Goal: Navigation & Orientation: Find specific page/section

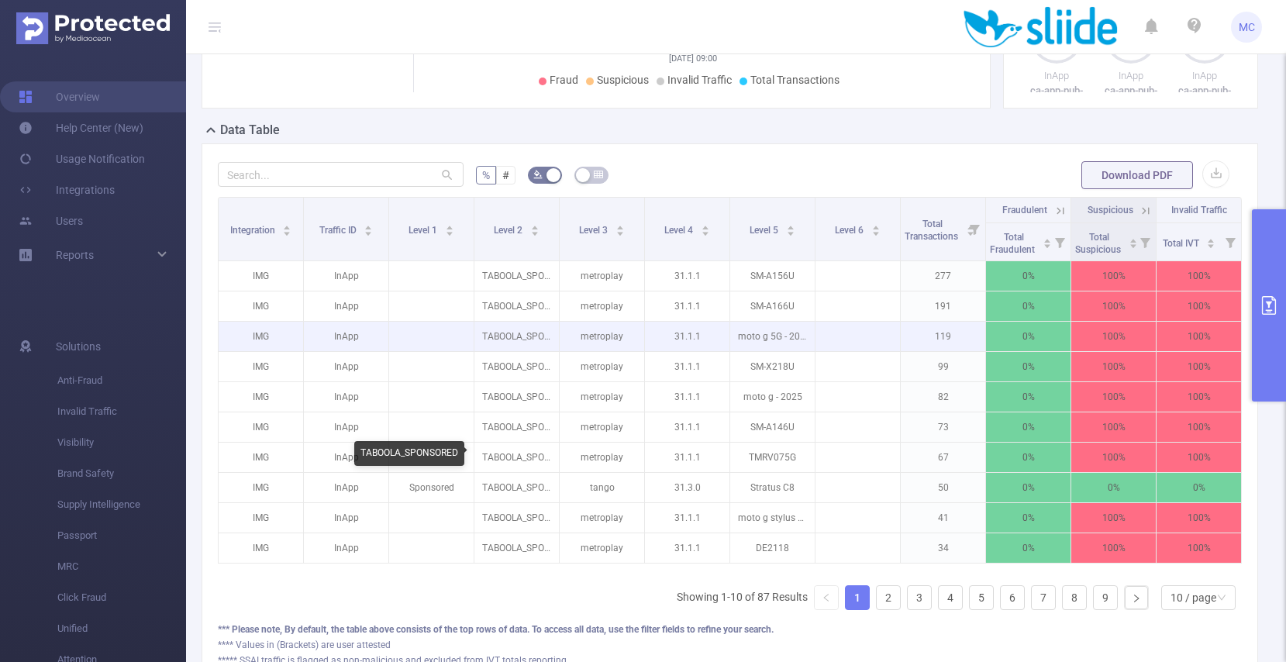
scroll to position [295, 0]
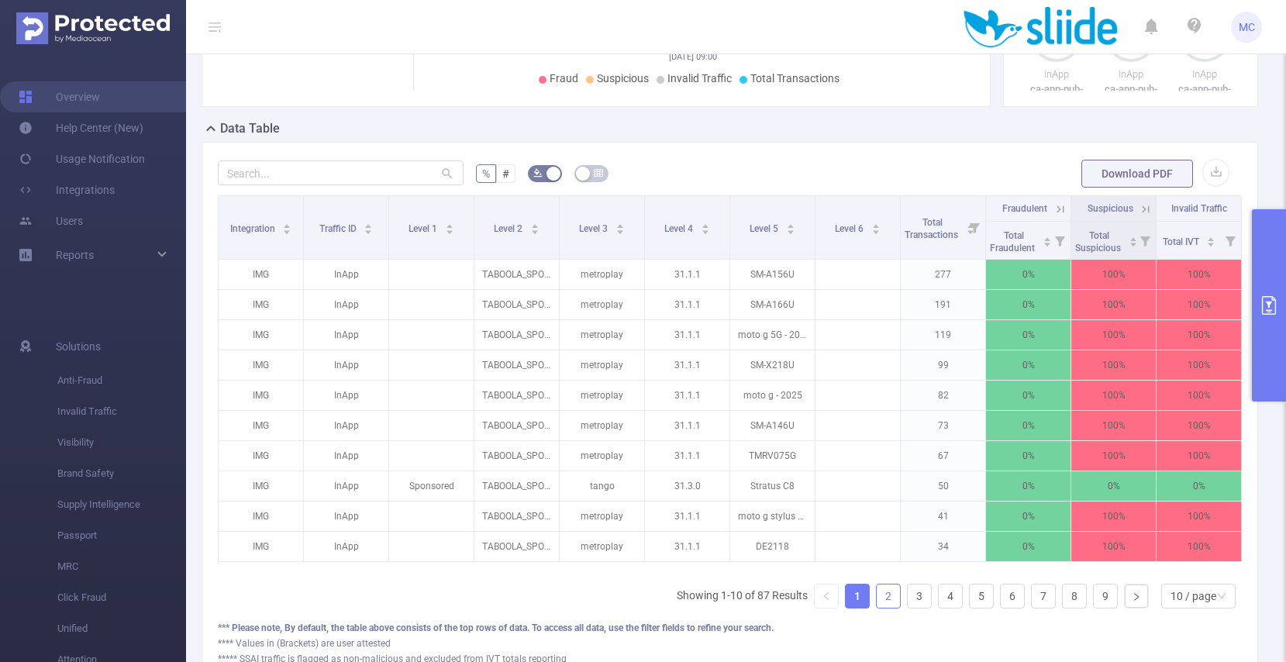
click at [891, 596] on link "2" at bounding box center [888, 596] width 23 height 23
click at [915, 599] on link "3" at bounding box center [919, 596] width 23 height 23
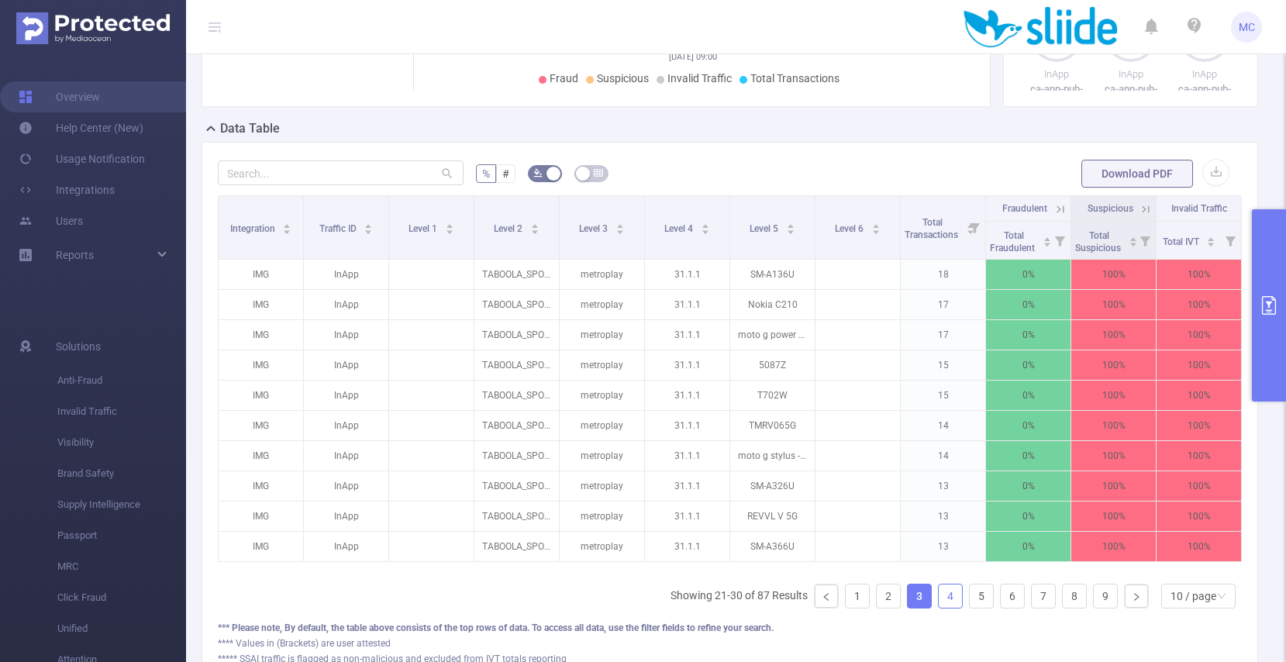
click at [944, 601] on link "4" at bounding box center [950, 596] width 23 height 23
click at [944, 600] on link "5" at bounding box center [981, 596] width 23 height 23
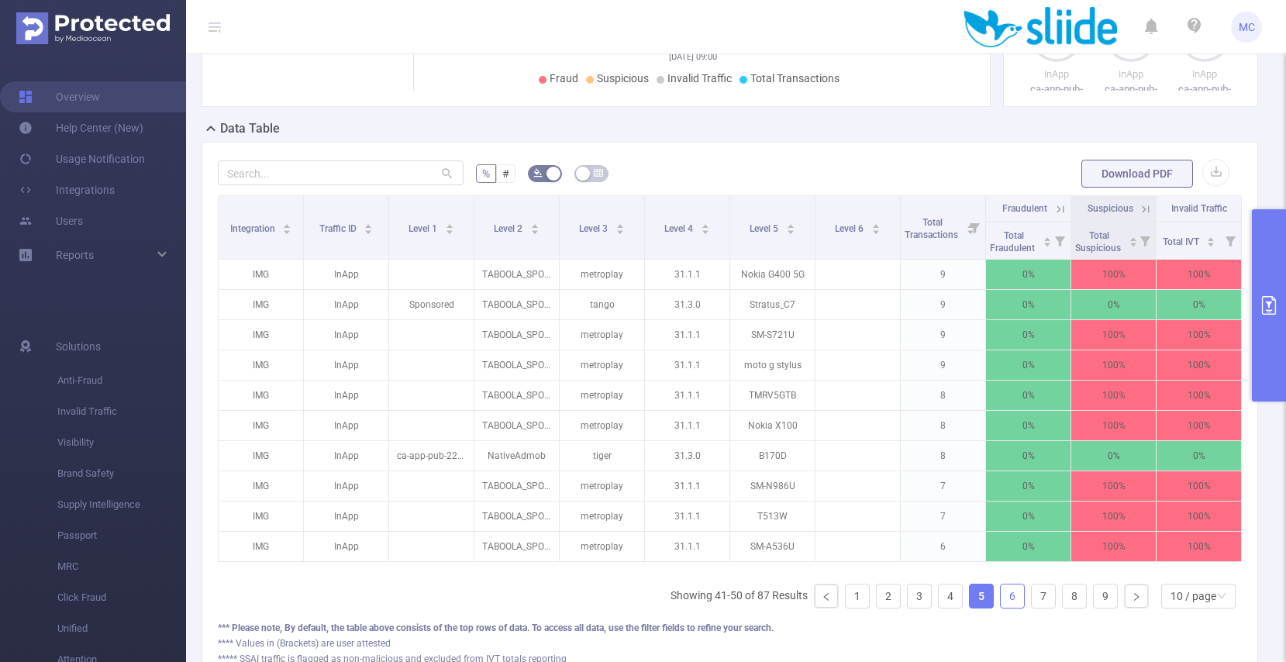
click at [944, 600] on link "6" at bounding box center [1012, 596] width 23 height 23
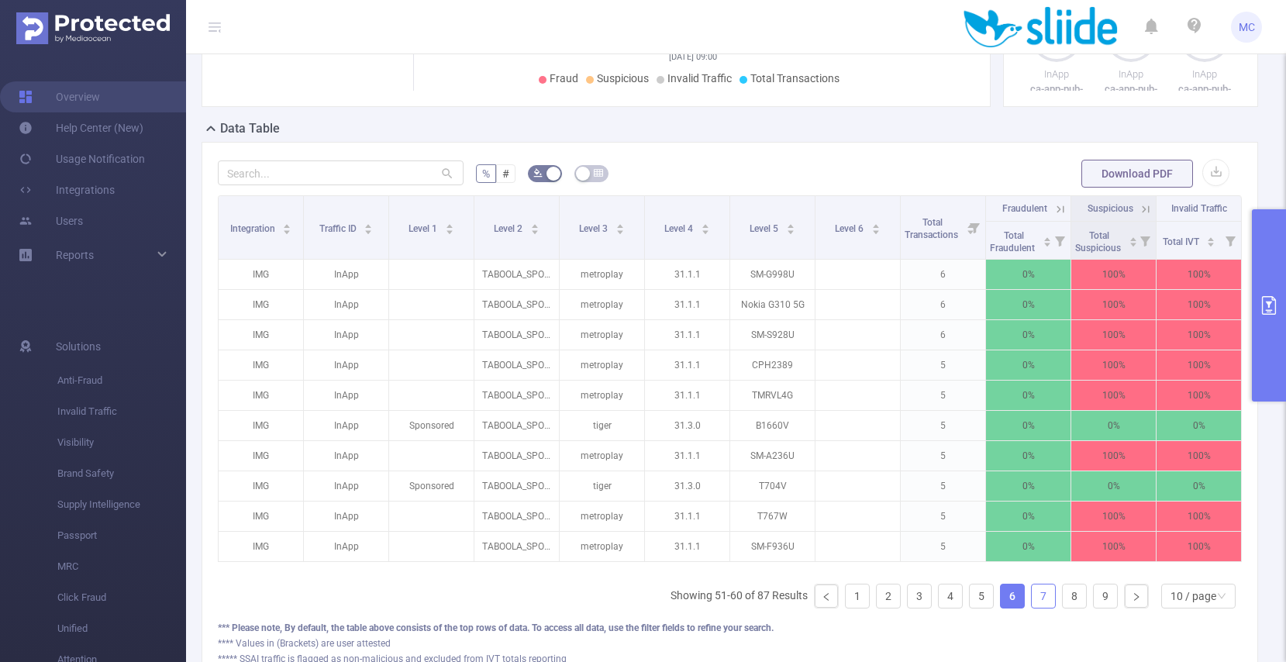
click at [944, 600] on link "7" at bounding box center [1043, 596] width 23 height 23
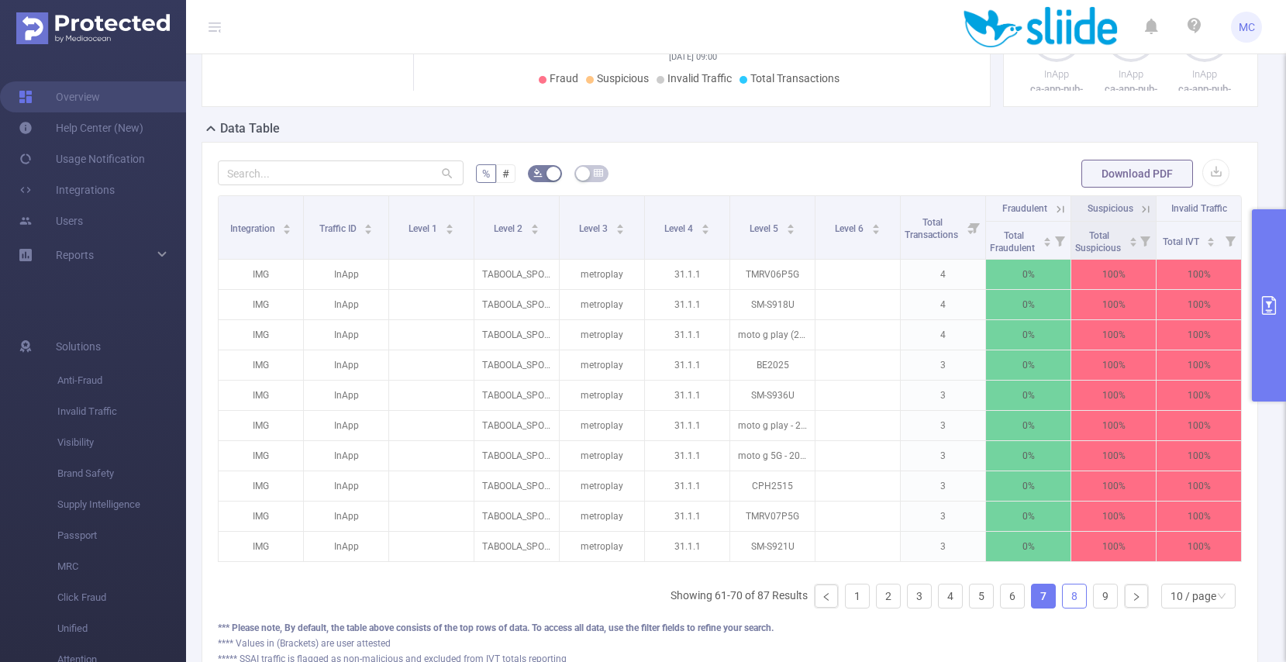
click at [944, 600] on link "8" at bounding box center [1074, 596] width 23 height 23
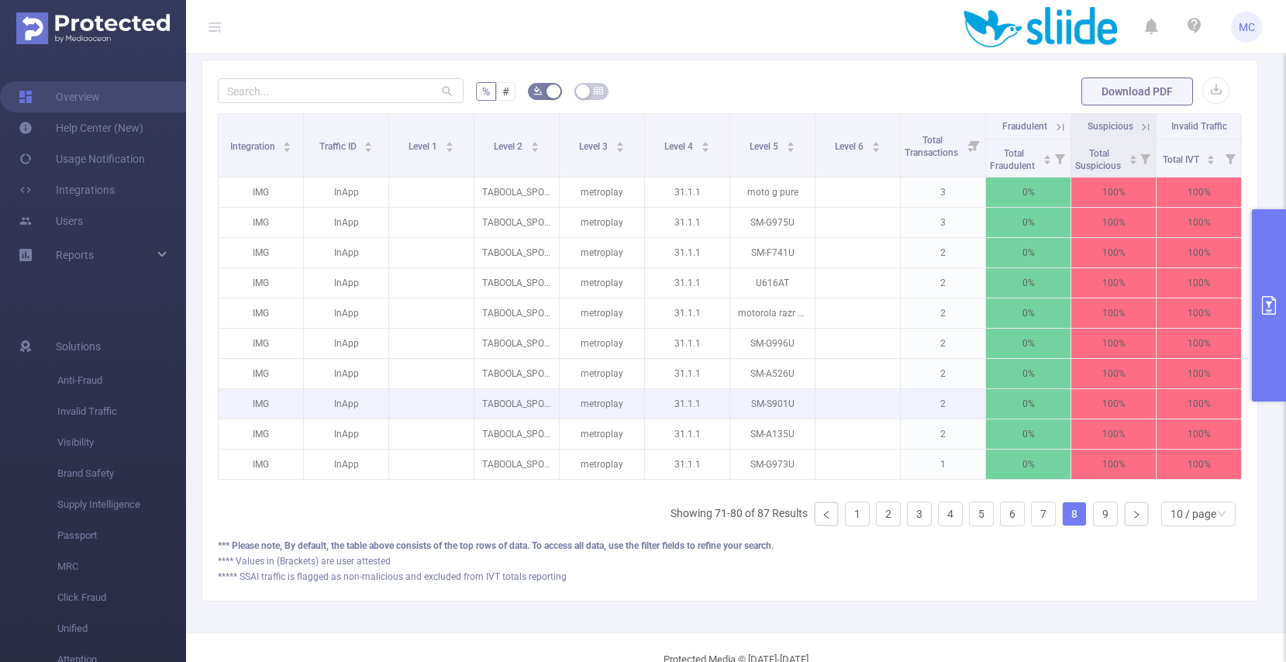
scroll to position [413, 0]
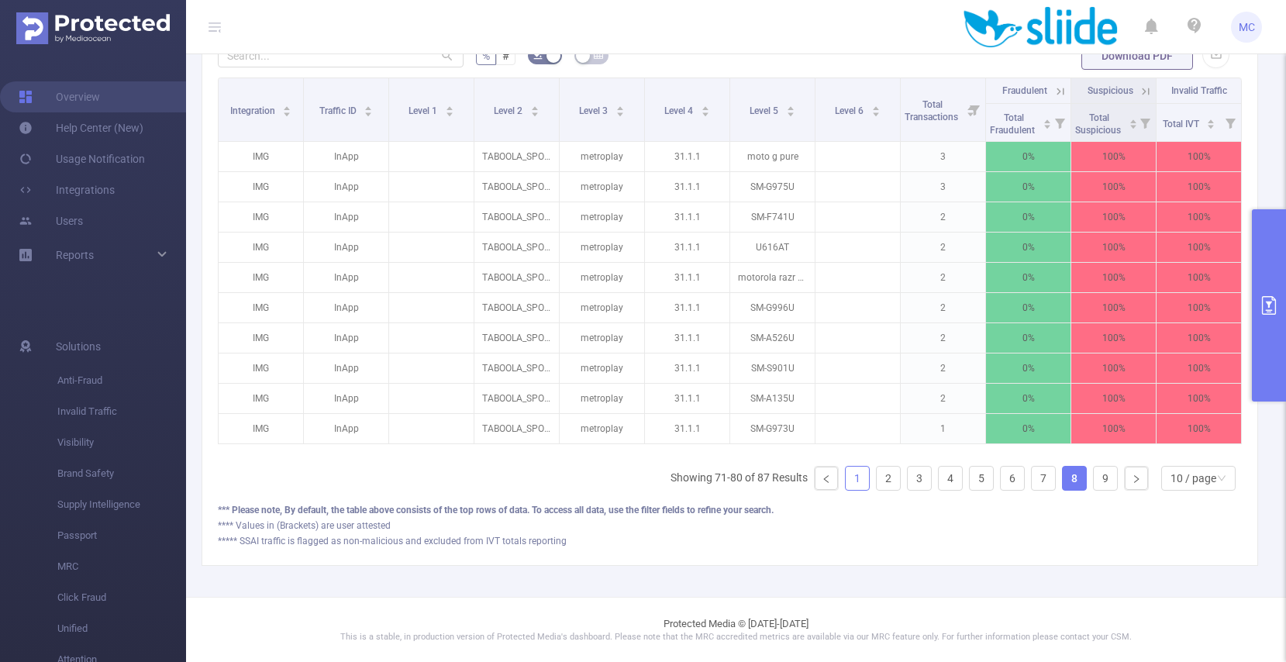
click at [858, 476] on link "1" at bounding box center [857, 478] width 23 height 23
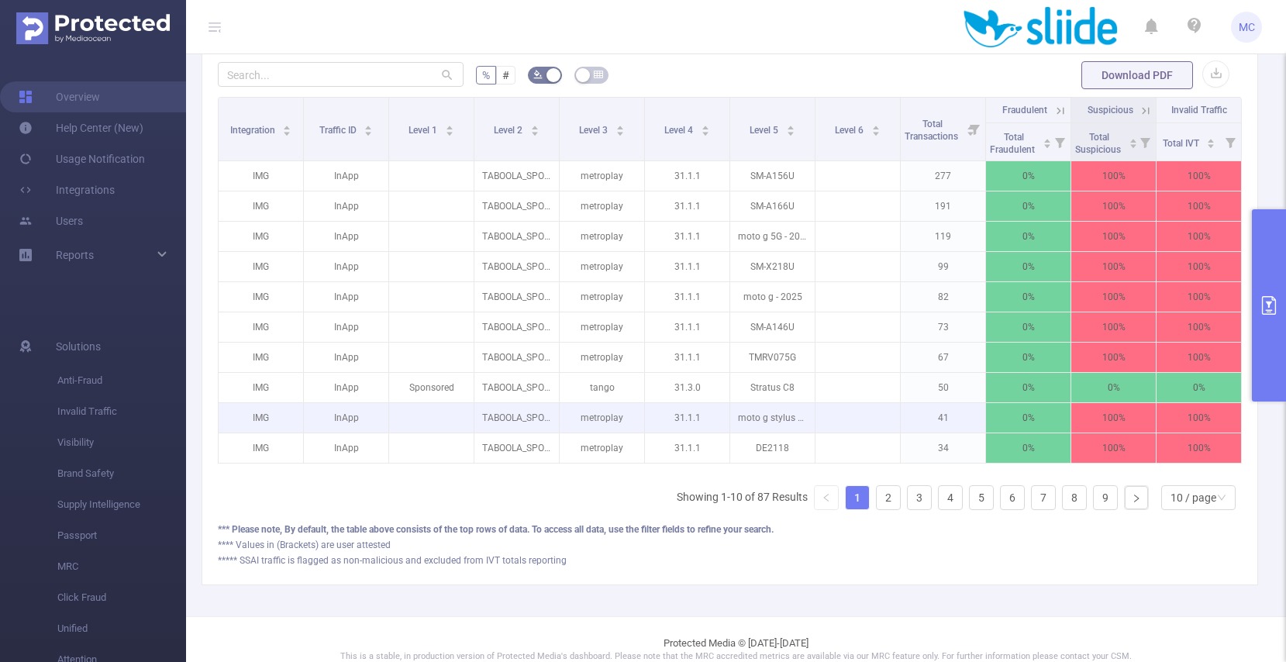
scroll to position [395, 0]
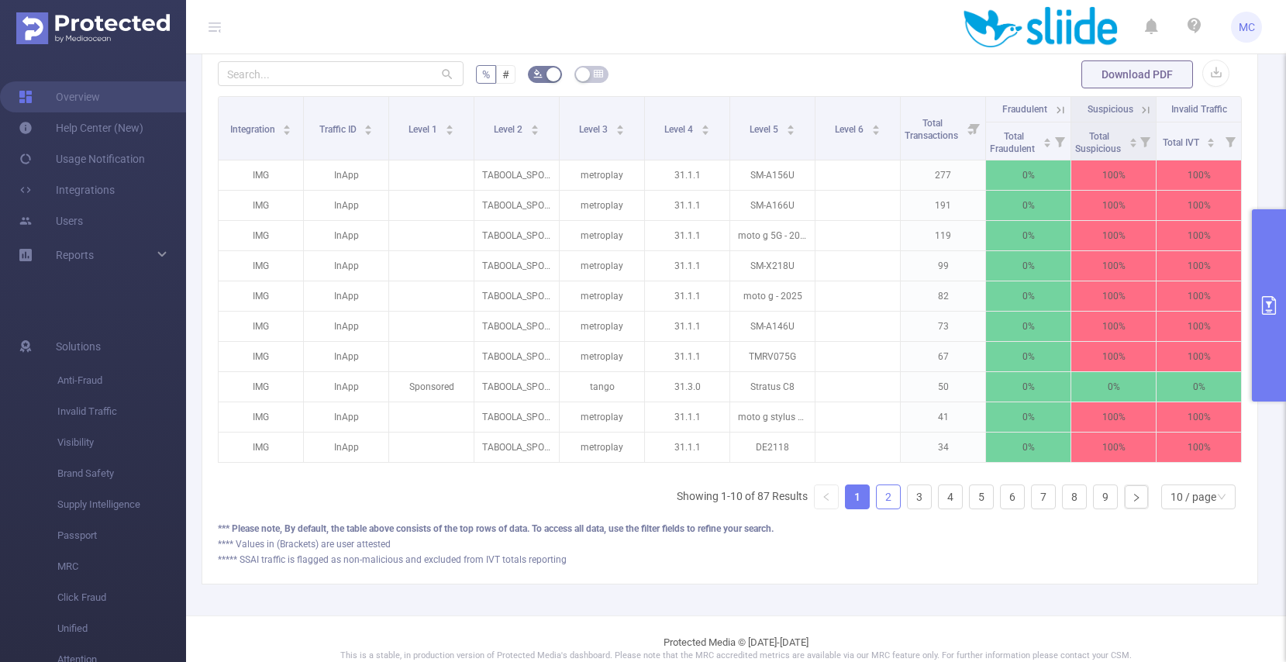
click at [890, 496] on link "2" at bounding box center [888, 496] width 23 height 23
click at [918, 493] on link "3" at bounding box center [919, 496] width 23 height 23
click at [944, 496] on link "4" at bounding box center [950, 496] width 23 height 23
click at [944, 497] on link "5" at bounding box center [981, 496] width 23 height 23
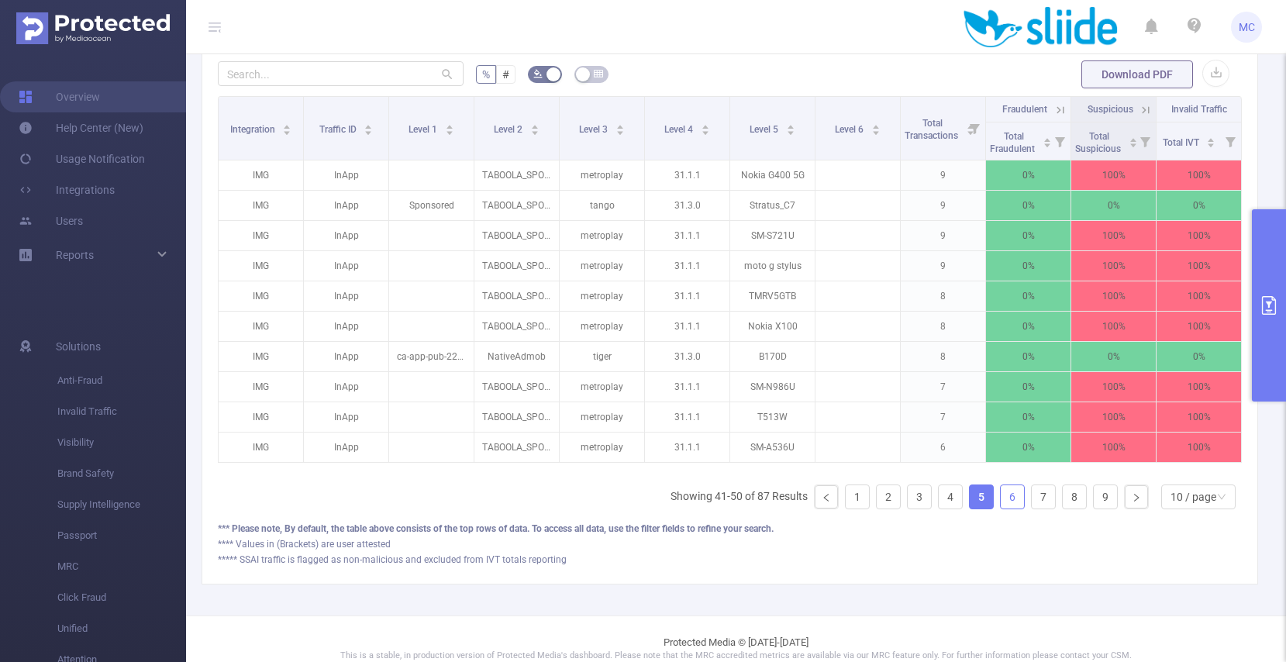
click at [944, 503] on link "6" at bounding box center [1012, 496] width 23 height 23
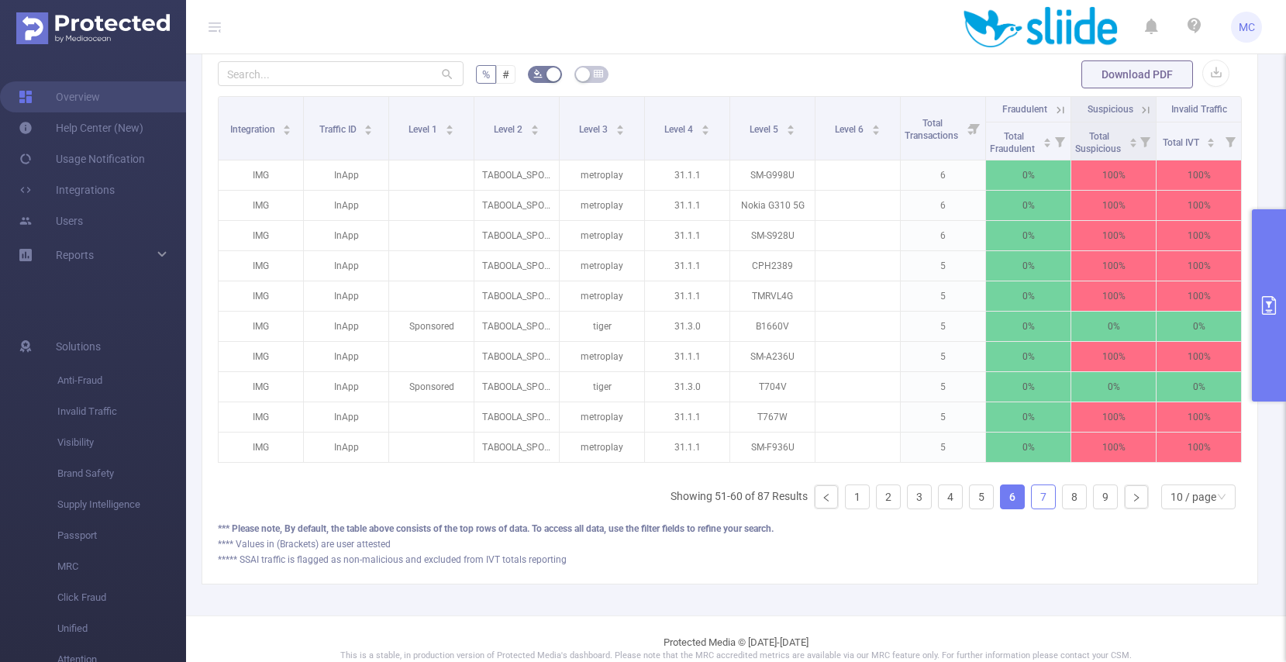
click at [944, 496] on link "7" at bounding box center [1043, 496] width 23 height 23
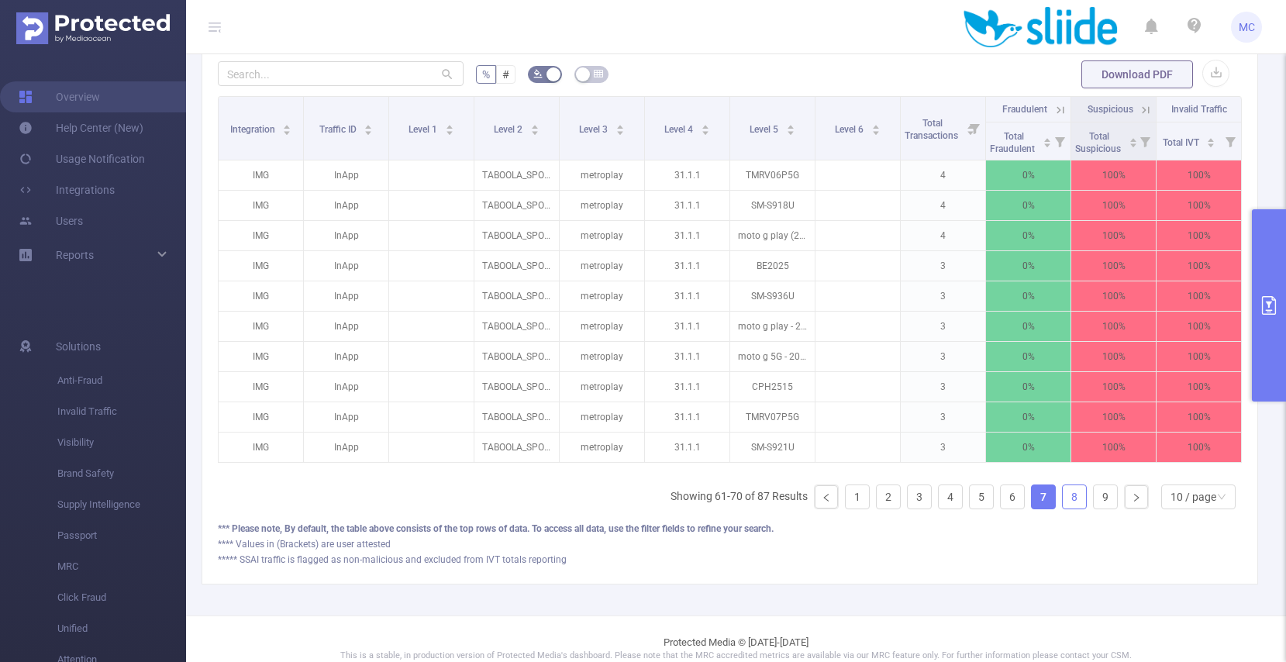
click at [944, 497] on link "8" at bounding box center [1074, 496] width 23 height 23
click at [944, 499] on link "9" at bounding box center [1105, 496] width 23 height 23
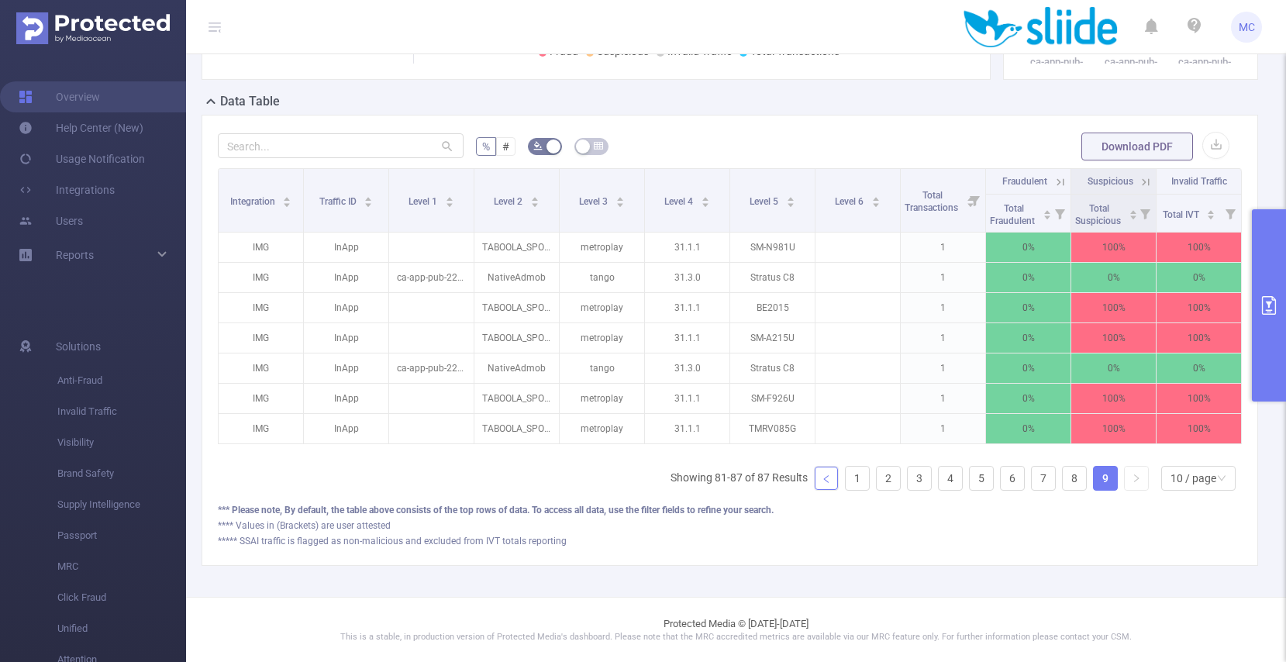
click at [831, 478] on link at bounding box center [826, 478] width 23 height 23
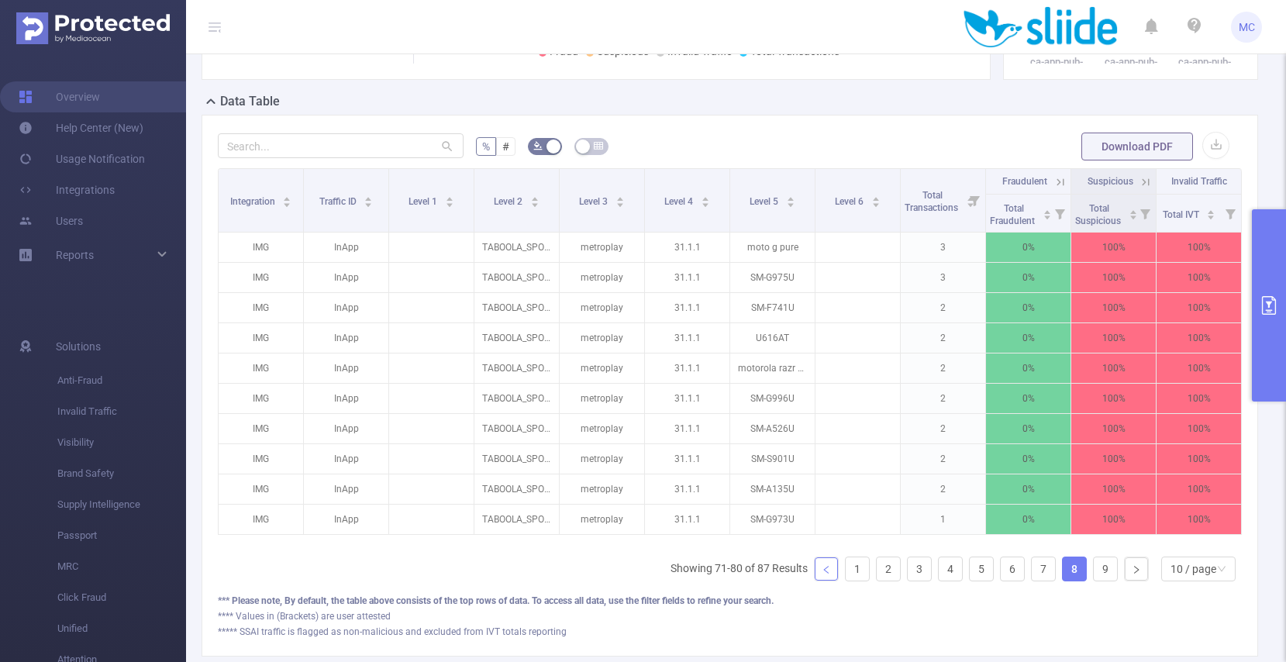
click at [827, 562] on link at bounding box center [826, 569] width 23 height 23
click at [828, 566] on icon "icon: left" at bounding box center [826, 570] width 5 height 8
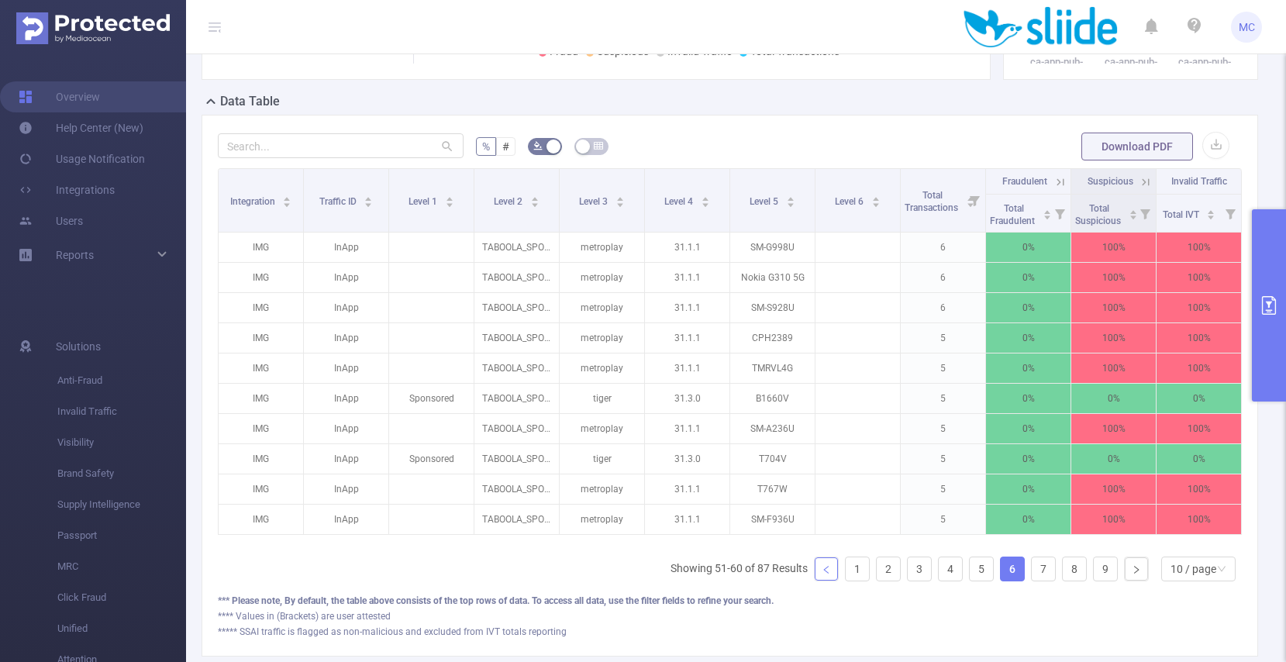
click at [828, 566] on icon "icon: left" at bounding box center [826, 570] width 5 height 8
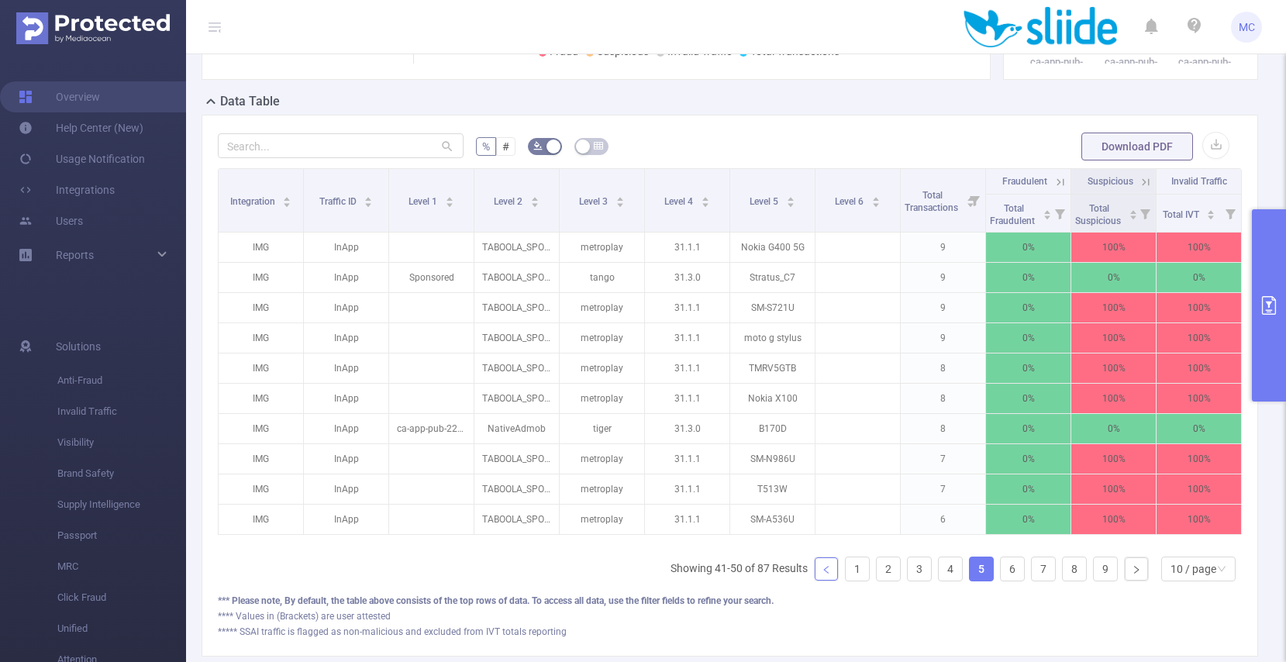
click at [828, 566] on icon "icon: left" at bounding box center [826, 570] width 5 height 8
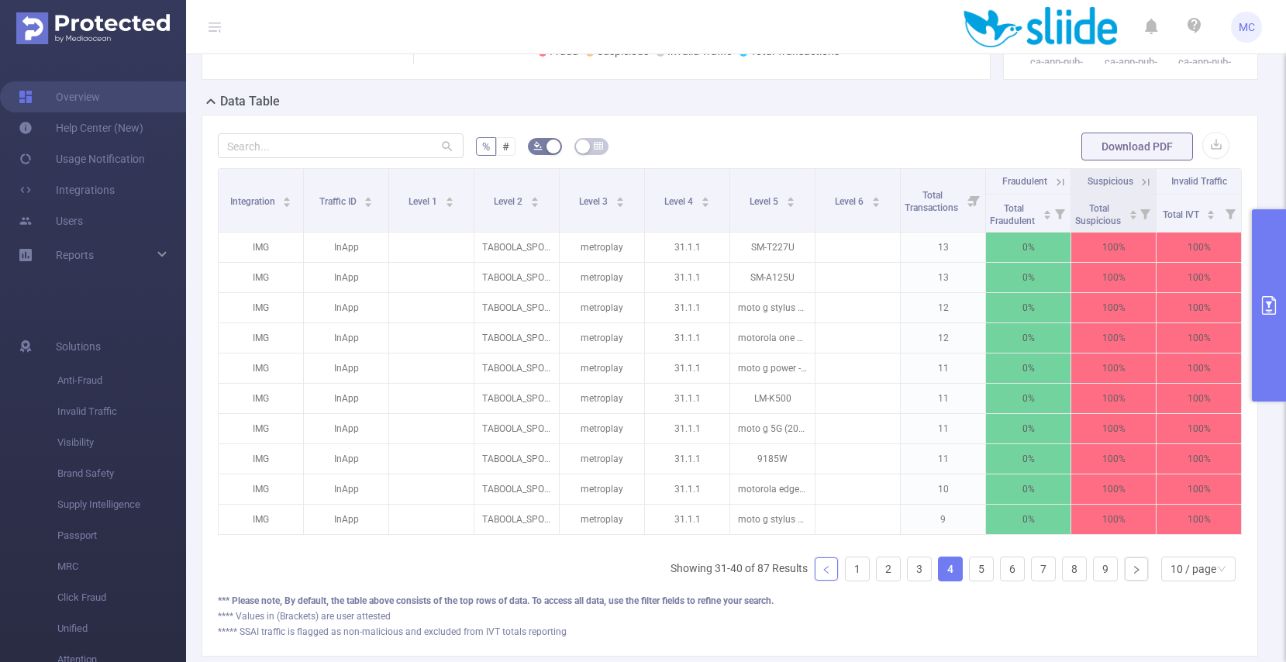
click at [828, 566] on icon "icon: left" at bounding box center [826, 570] width 5 height 8
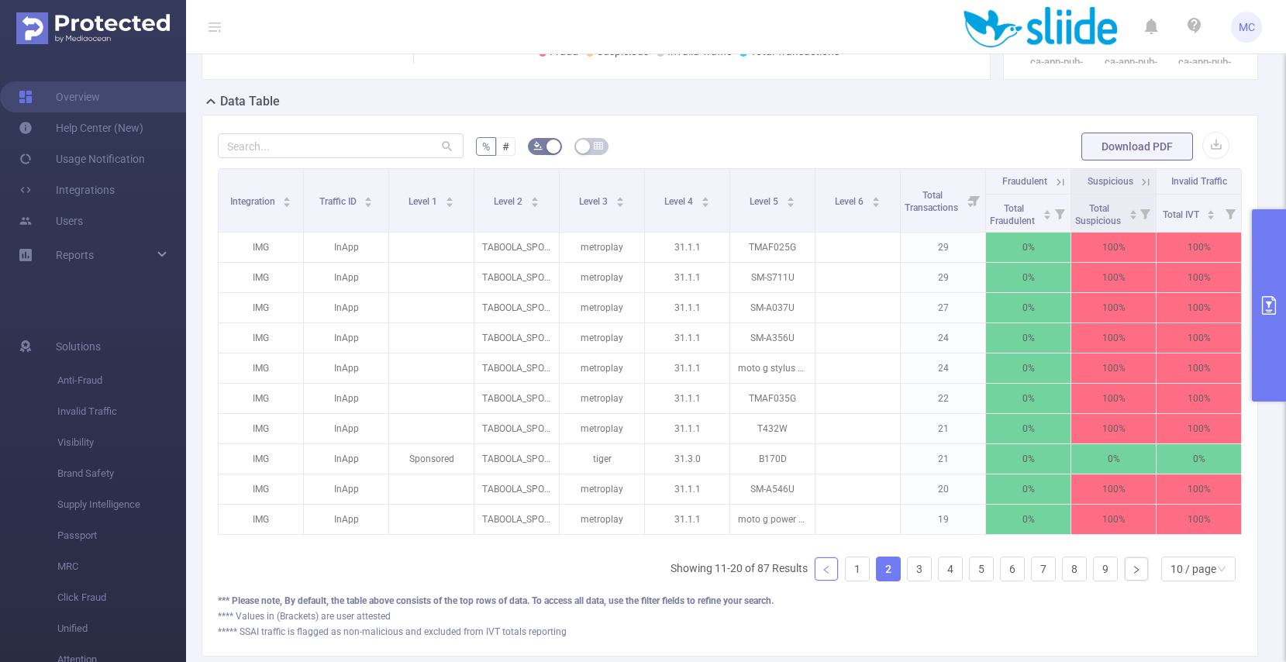
click at [828, 566] on icon "icon: left" at bounding box center [826, 570] width 5 height 8
click at [828, 566] on icon "icon: left" at bounding box center [826, 569] width 9 height 9
